Goal: Information Seeking & Learning: Learn about a topic

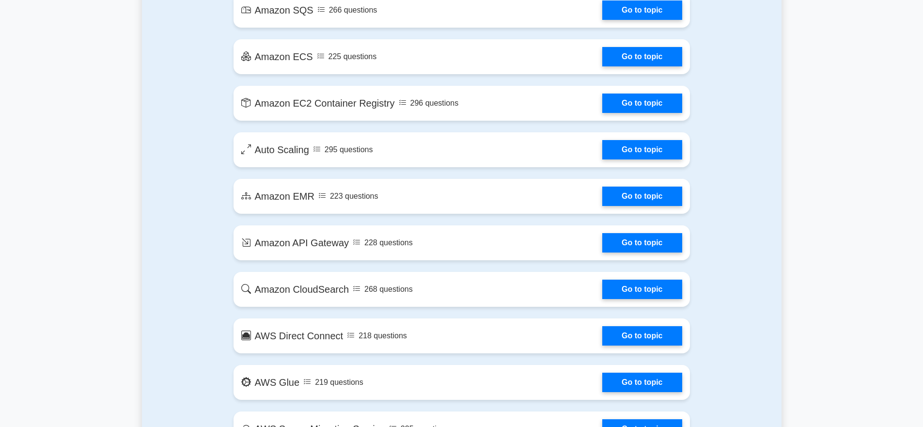
scroll to position [1650, 0]
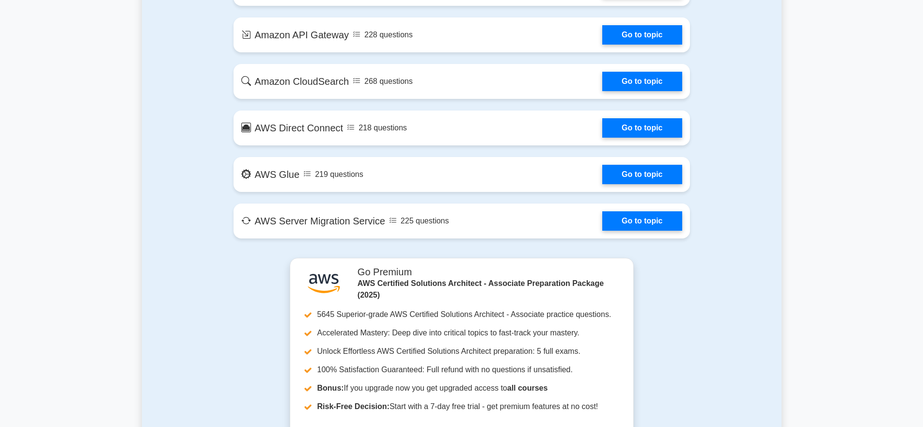
click at [602, 221] on link "Go to topic" at bounding box center [641, 220] width 79 height 19
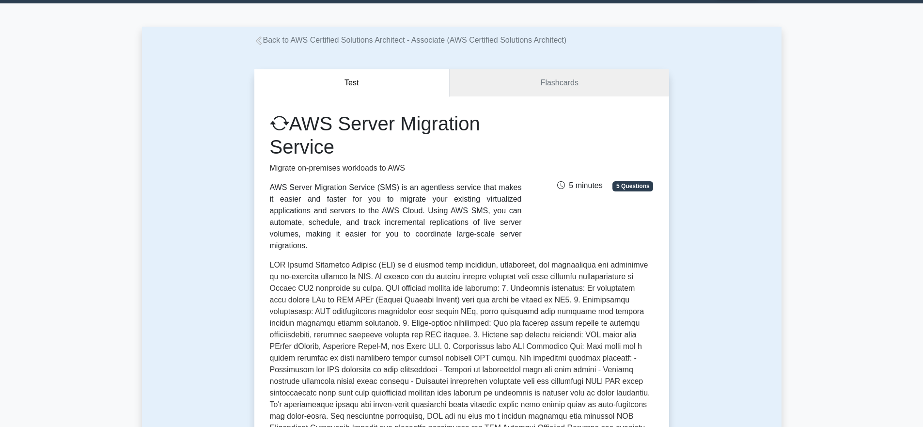
scroll to position [24, 0]
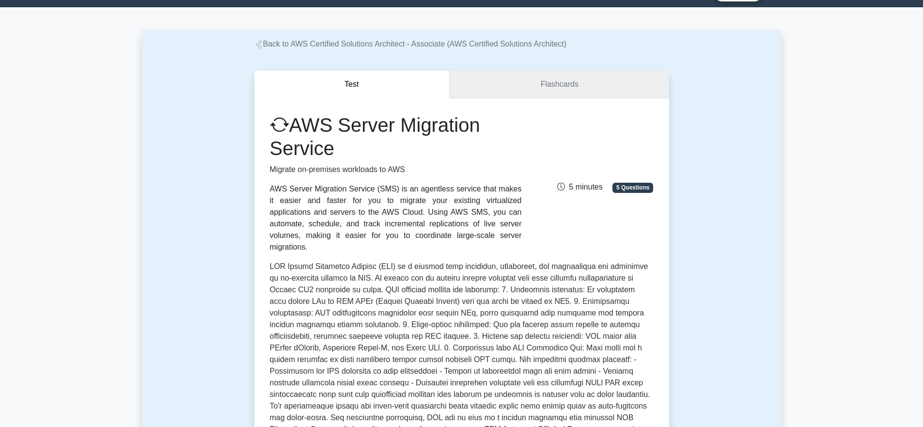
click at [541, 89] on link "Flashcards" at bounding box center [559, 85] width 219 height 28
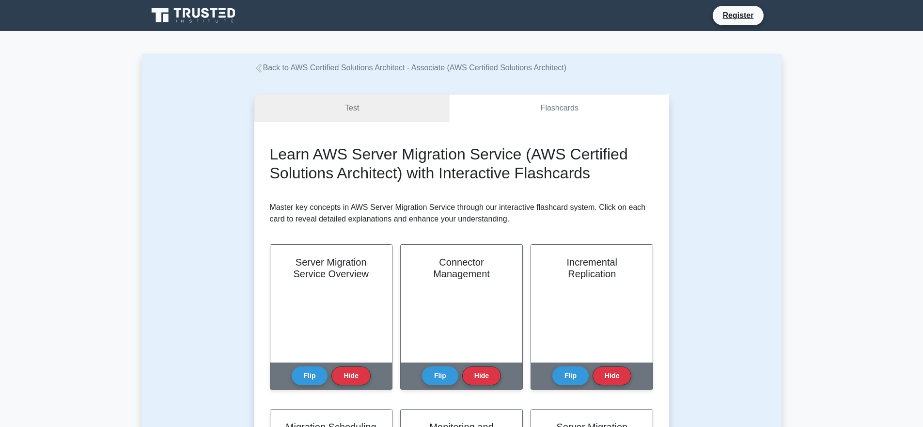
click at [380, 113] on link "Test" at bounding box center [352, 109] width 196 height 28
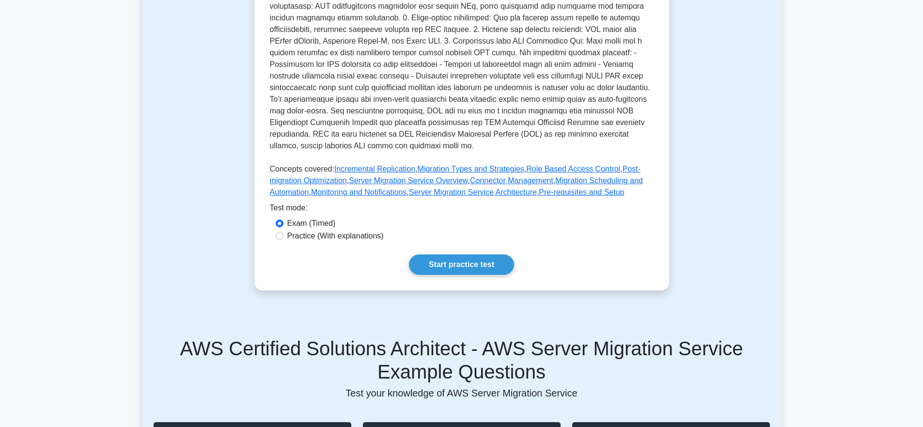
scroll to position [385, 0]
